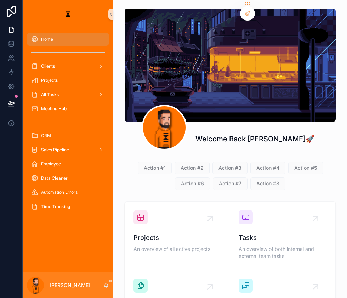
click at [56, 102] on div "Meeting Hub" at bounding box center [68, 109] width 91 height 14
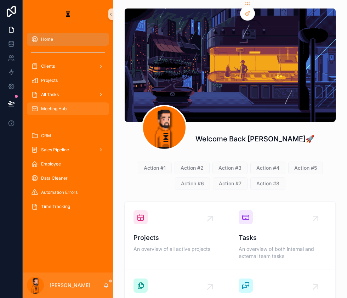
click at [61, 103] on div "Meeting Hub" at bounding box center [68, 108] width 74 height 11
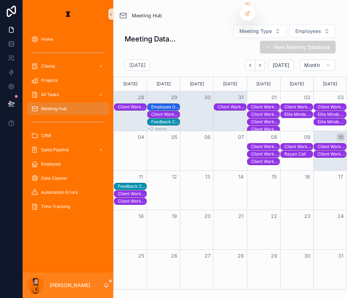
click at [318, 151] on div "Client Workshop Session" at bounding box center [332, 154] width 28 height 6
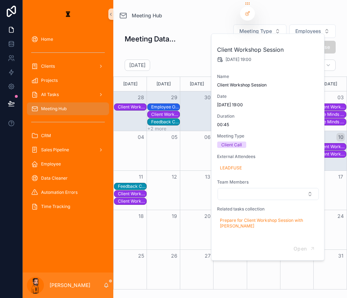
click at [330, 144] on div "Client Workshop Session" at bounding box center [332, 147] width 28 height 6
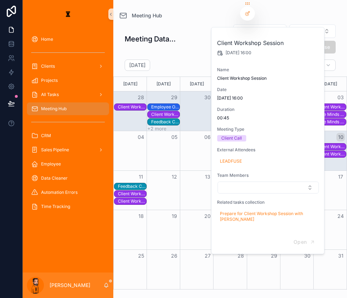
click at [331, 143] on div "Client Workshop Session" at bounding box center [330, 146] width 33 height 7
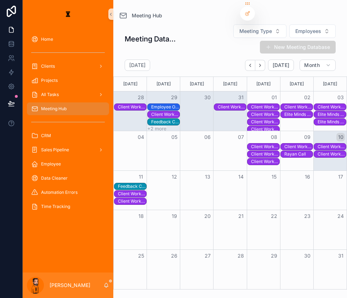
click at [335, 131] on div "10" at bounding box center [330, 137] width 33 height 12
click at [334, 144] on div "Client Workshop Session" at bounding box center [332, 147] width 28 height 6
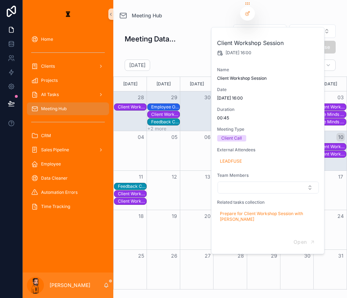
click at [331, 151] on div "Client Workshop Session" at bounding box center [332, 154] width 28 height 6
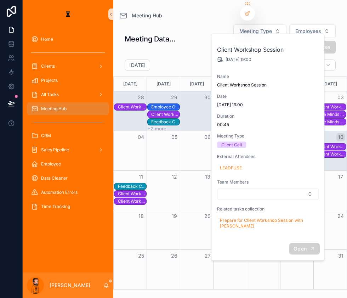
click at [310, 246] on icon "scrollable content" at bounding box center [313, 249] width 6 height 6
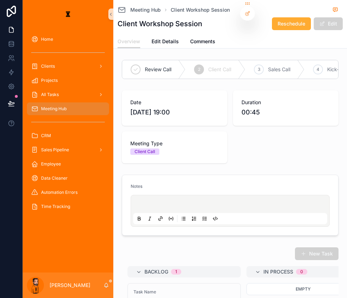
click at [165, 197] on div "scrollable content" at bounding box center [230, 210] width 194 height 27
click at [189, 195] on div "scrollable content" at bounding box center [230, 211] width 199 height 32
click at [185, 197] on div "scrollable content" at bounding box center [230, 210] width 194 height 27
click at [185, 202] on p "scrollable content" at bounding box center [232, 205] width 194 height 7
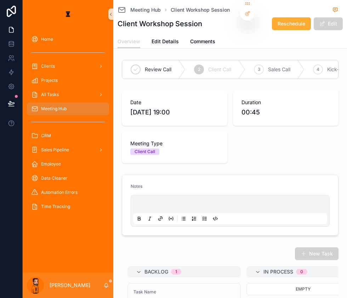
click at [202, 216] on icon "scrollable content" at bounding box center [205, 219] width 6 height 6
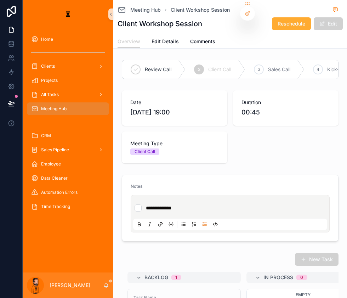
click at [179, 205] on li "**********" at bounding box center [230, 208] width 191 height 7
type li "*"
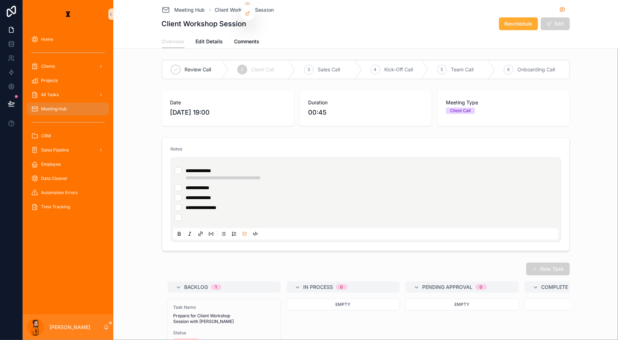
click at [233, 194] on li "**********" at bounding box center [366, 197] width 383 height 7
